Goal: Task Accomplishment & Management: Complete application form

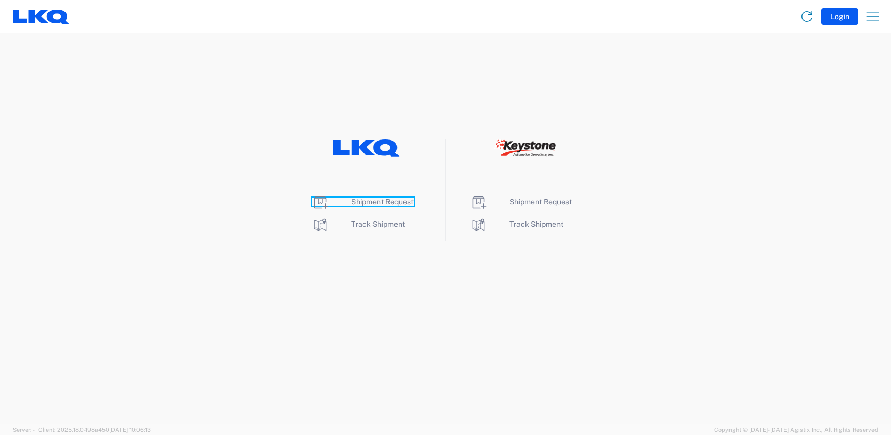
click at [373, 205] on span "Shipment Request" at bounding box center [382, 202] width 62 height 9
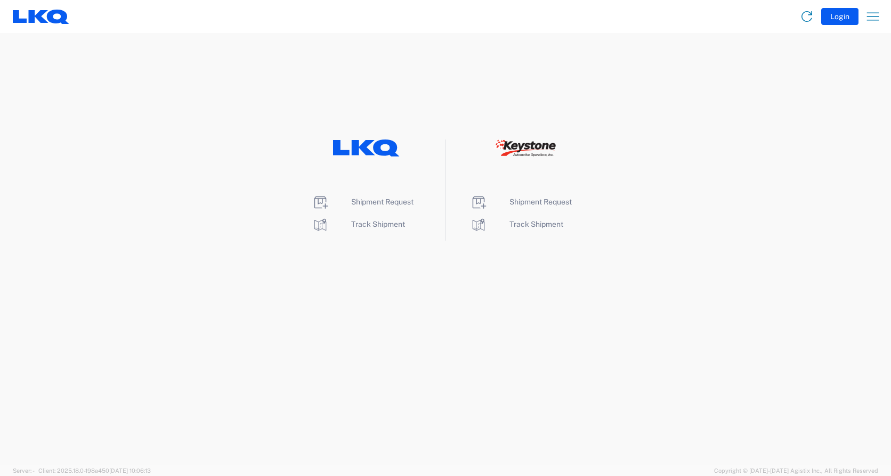
click at [371, 194] on li "Shipment Request" at bounding box center [366, 202] width 109 height 17
click at [371, 200] on span "Shipment Request" at bounding box center [382, 202] width 62 height 9
click at [374, 201] on span "Shipment Request" at bounding box center [382, 202] width 62 height 9
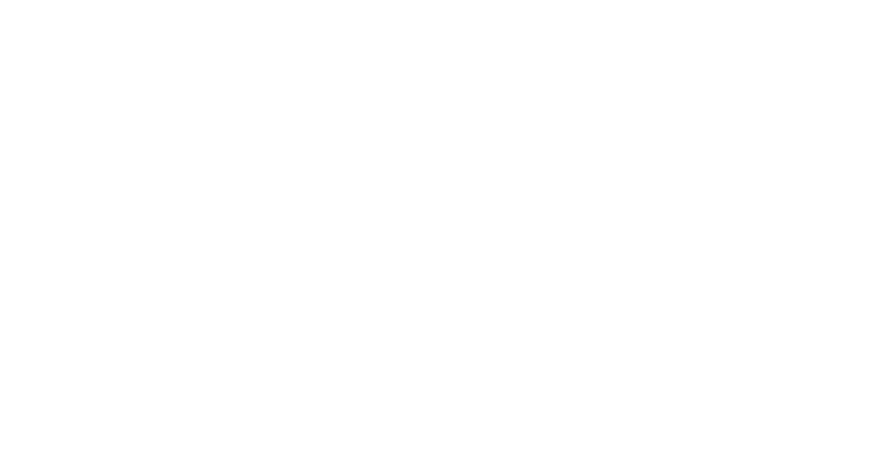
click at [407, 224] on agx-forms-root at bounding box center [445, 238] width 891 height 476
drag, startPoint x: 426, startPoint y: 0, endPoint x: 538, endPoint y: 147, distance: 185.1
click at [538, 147] on agx-forms-root at bounding box center [445, 238] width 891 height 476
